Goal: Task Accomplishment & Management: Complete application form

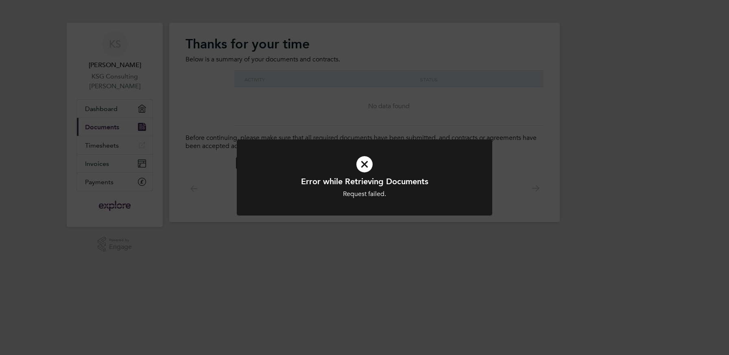
click at [365, 170] on icon at bounding box center [365, 165] width 212 height 32
click at [363, 167] on icon at bounding box center [365, 165] width 212 height 32
click at [288, 238] on div "Error while Retrieving Documents Request failed. Cancel Okay" at bounding box center [364, 177] width 729 height 355
click at [262, 179] on h1 "Error while Retrieving Documents" at bounding box center [365, 181] width 212 height 11
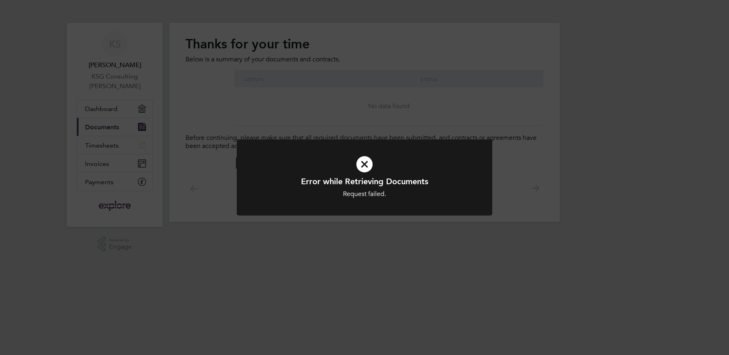
click at [363, 170] on icon at bounding box center [365, 165] width 212 height 32
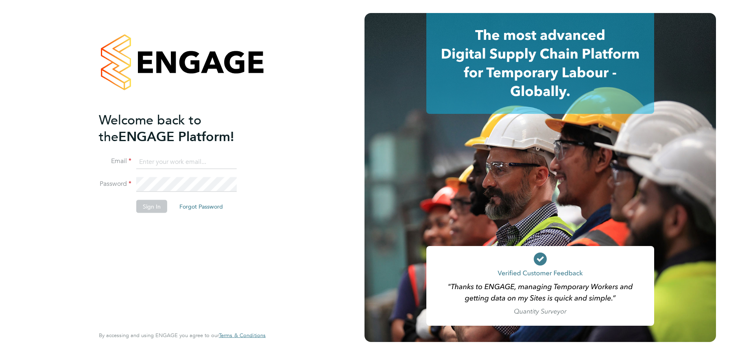
type input "kate.slezavina@gmail.com"
click at [143, 211] on button "Sign In" at bounding box center [151, 206] width 31 height 13
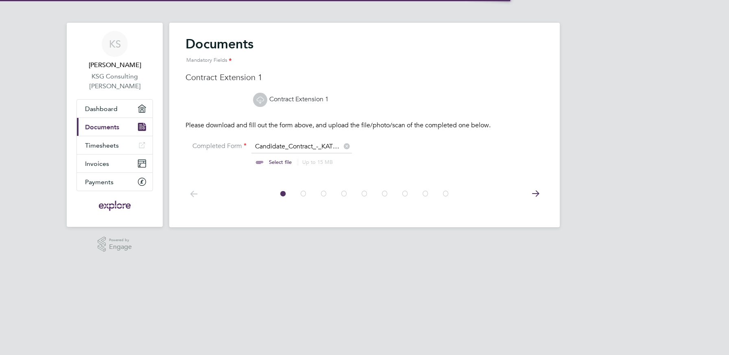
scroll to position [11, 101]
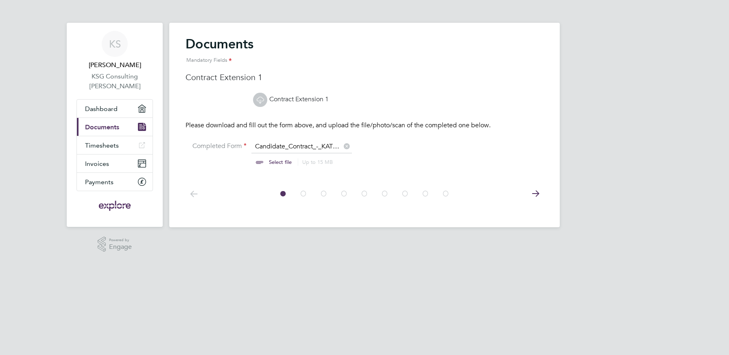
click at [323, 144] on input "file" at bounding box center [288, 154] width 128 height 24
type input "C:\fakepath\kate_explore_sep_2025.pdf"
